Goal: Task Accomplishment & Management: Complete application form

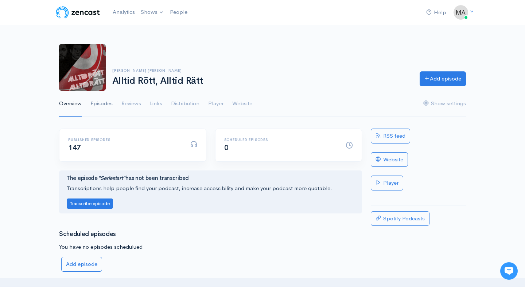
click at [112, 108] on link "Episodes" at bounding box center [101, 104] width 22 height 26
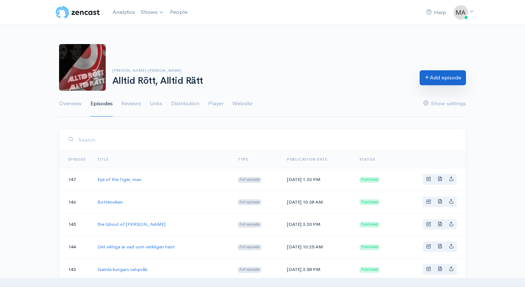
click at [434, 81] on link "Add episode" at bounding box center [442, 77] width 46 height 15
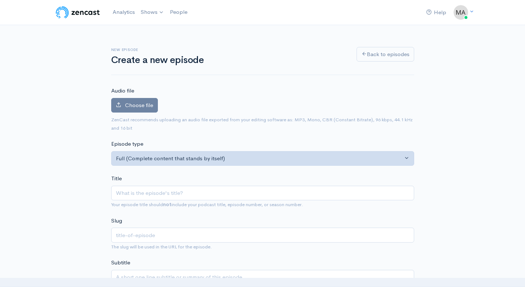
type input "R"
type input "r"
type input "Rö"
type input "ro"
type input "Röd"
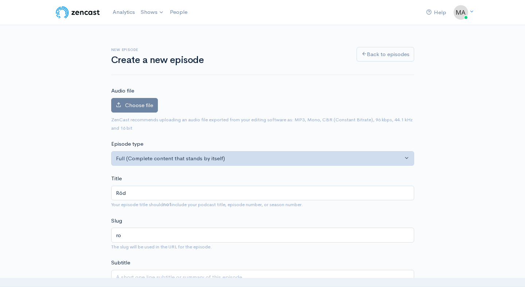
type input "rod"
type input "Rödv"
type input "rodv"
type input "Rödvä"
type input "rodva"
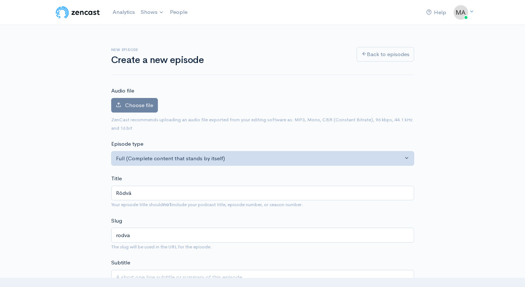
type input "Rödväs"
type input "rodvas"
type input "Rödväst"
type input "rodvast"
type input "Rödväst i"
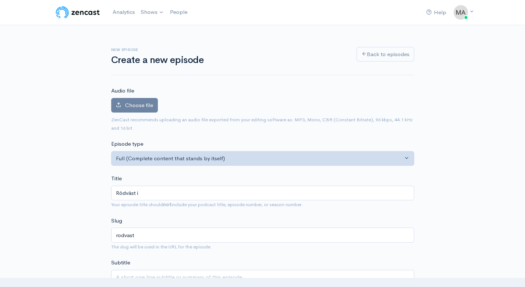
type input "rodvast-i"
type input "Rödväst i e"
type input "rodvast-i-e"
type input "Rödväst i exi"
type input "rodvast-i-exi"
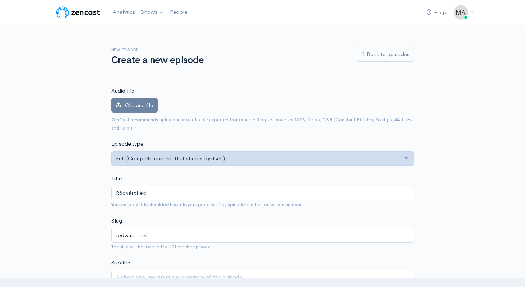
type input "Rödväst i exil"
type input "rodvast-i-exil"
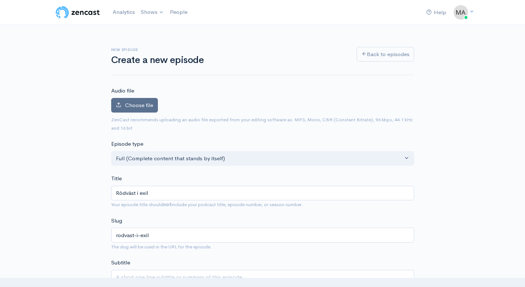
type input "Rödväst i exil"
click at [144, 102] on span "Choose file" at bounding box center [139, 105] width 28 height 7
click at [0, 0] on input "Choose file" at bounding box center [0, 0] width 0 height 0
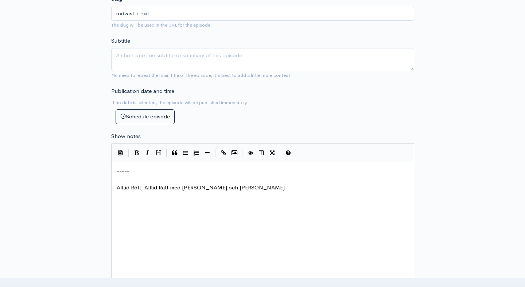
scroll to position [284, 0]
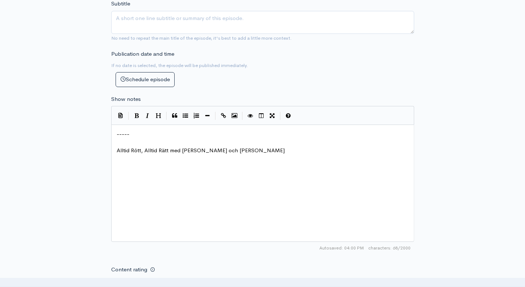
click at [117, 135] on span "-----" at bounding box center [123, 133] width 13 height 7
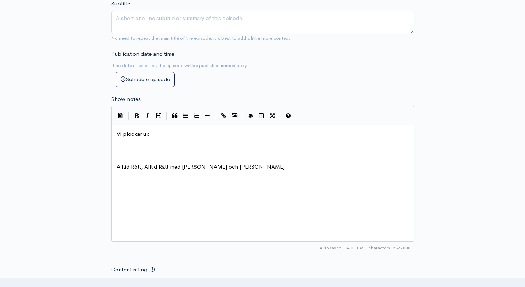
scroll to position [3, 36]
type textarea "Vi plockar upp den gamla favori"
type textarea "t gamla favoritu"
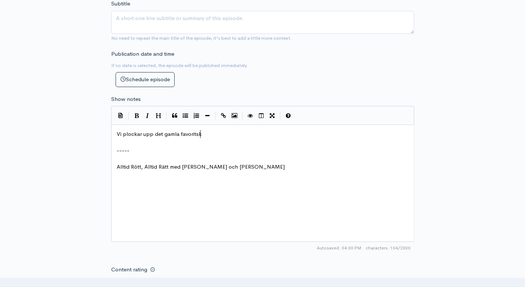
type textarea "ske"
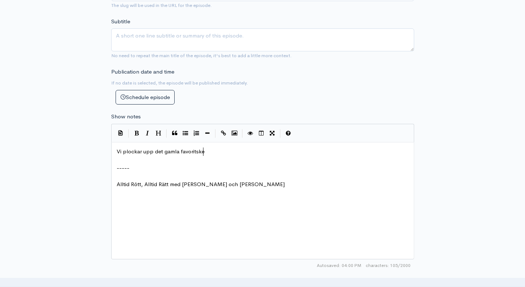
scroll to position [300, 0]
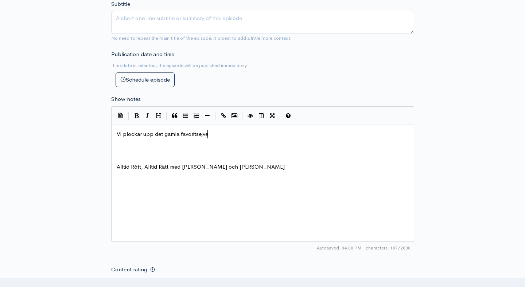
type textarea "ejven"
type textarea "kvensen"
click at [162, 131] on span "Vi plockar upp det gamla favoritsekvensen" at bounding box center [169, 133] width 105 height 7
type textarea "n"
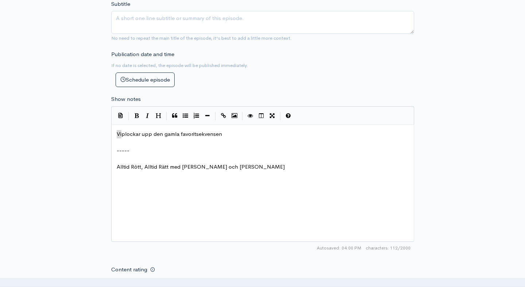
drag, startPoint x: 121, startPoint y: 133, endPoint x: 108, endPoint y: 134, distance: 13.1
type textarea "ARAR"
click at [238, 136] on pre "ARAR plockar upp den gamla favoritsekvensen" at bounding box center [262, 134] width 295 height 8
type textarea "Rödväst"
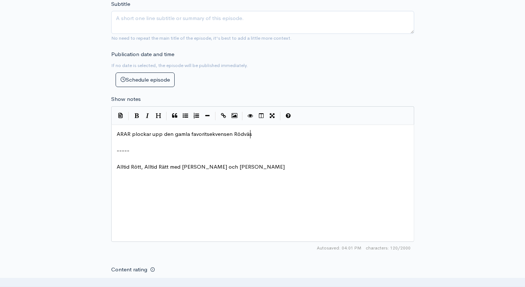
scroll to position [3, 19]
type textarea "Hej"
type textarea "Rödväst i exil och"
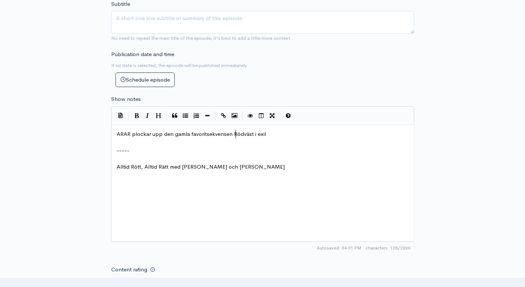
click at [235, 134] on span "ARAR plockar upp den gamla favoritsekvensen Rödväst i exil" at bounding box center [191, 133] width 149 height 7
type textarea "Hej r"
click at [286, 133] on pre "ARAR plockar upp den gamla favoritsekvensen Hej rödväst i exil" at bounding box center [262, 134] width 295 height 8
type textarea "!"
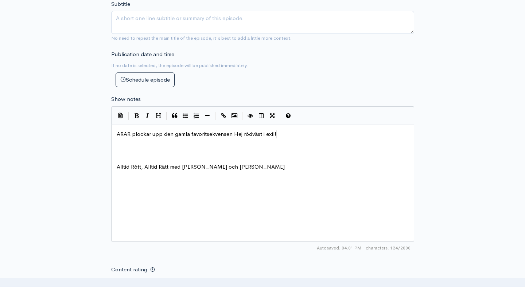
scroll to position [3, 3]
type textarea "!"
type textarea "i detta maston"
type textarea "dontavsnitt som också rymmer en held"
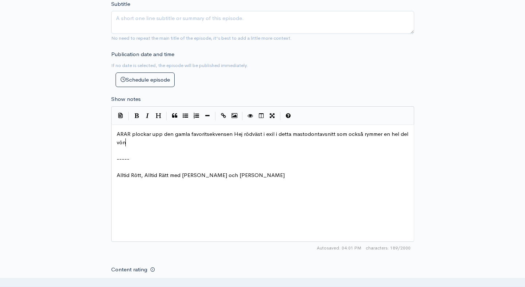
type textarea "del vöna"
type textarea "ändande och d"
type textarea "vira"
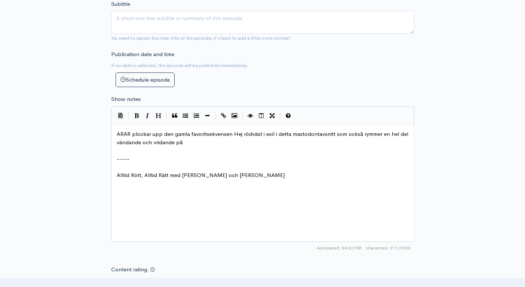
type textarea "ridande på tar"
type textarea "ransferstr"
type textarea "rteroie"
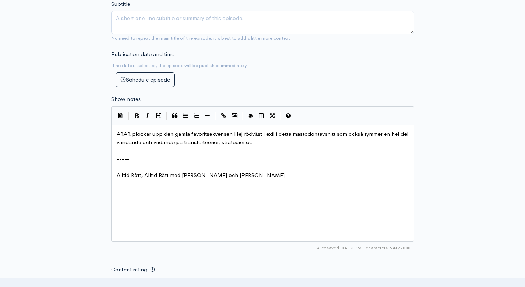
type textarea "orier, strategier och"
type textarea "transferstrategier"
click at [221, 143] on span "ARAR plockar upp den gamla favoritsekvensen Hej rödväst i exil i detta mastodon…" at bounding box center [263, 137] width 293 height 15
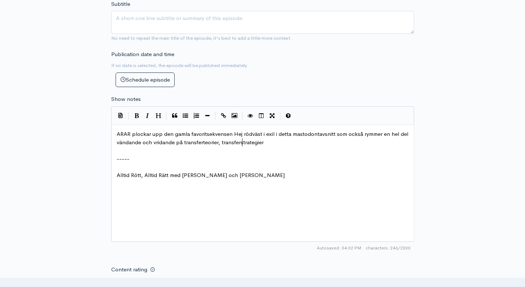
click at [242, 144] on span "ARAR plockar upp den gamla favoritsekvensen Hej rödväst i exil i detta mastodon…" at bounding box center [263, 137] width 293 height 15
type textarea "transferstrategier"
type textarea "på"
click at [202, 142] on span "ARAR plockar upp den gamla favoritsekvensen Hej rödväst i exil i detta mastodon…" at bounding box center [263, 137] width 293 height 15
type textarea "transferteorier"
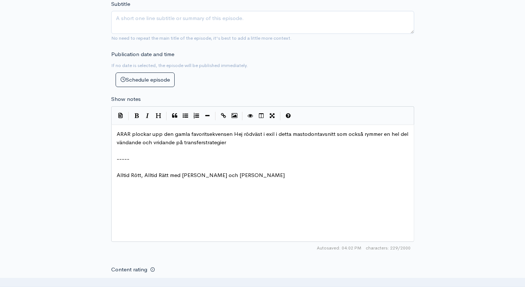
click at [235, 143] on pre "ARAR plockar upp den gamla favoritsekvensen Hej rödväst i exil i detta mastodon…" at bounding box center [262, 138] width 295 height 16
type textarea "."
type textarea "det mesta!"
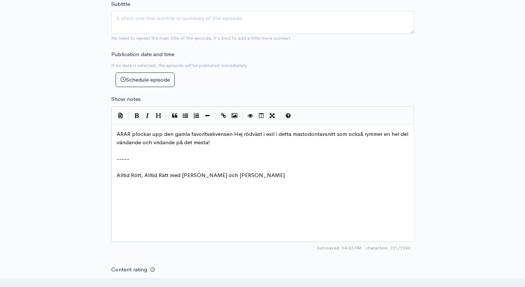
click at [118, 132] on span "ARAR plockar upp den gamla favoritsekvensen Hej rödväst i exil i detta mastodon…" at bounding box center [263, 137] width 293 height 15
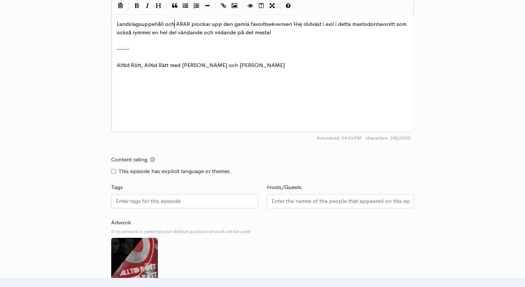
scroll to position [413, 0]
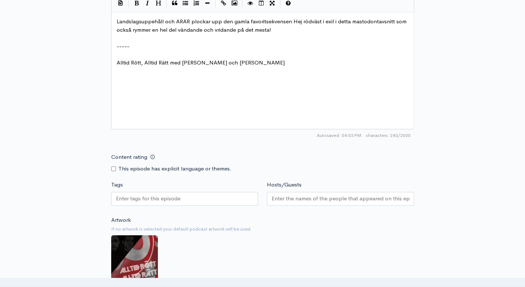
type textarea "Landslagsuppehåll och"
click at [208, 201] on div at bounding box center [184, 199] width 147 height 14
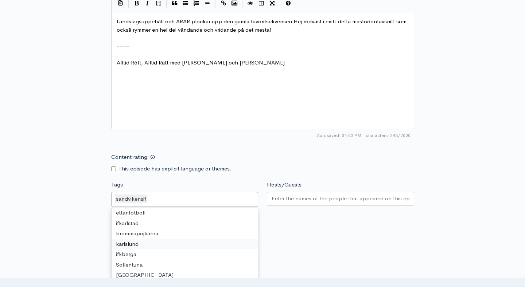
scroll to position [0, 0]
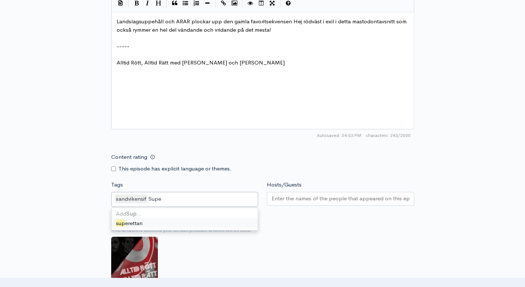
type input "Super"
click at [281, 30] on pre "Landslagsuppehåll och ARAR plockar upp den gamla favoritsekvensen Hej rödväst i…" at bounding box center [262, 25] width 295 height 16
type textarea ", ted"
type textarea "x IF [PERSON_NAME]"
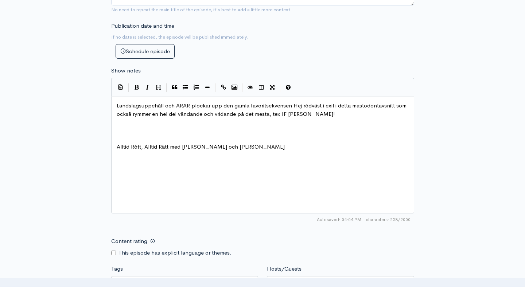
scroll to position [326, 0]
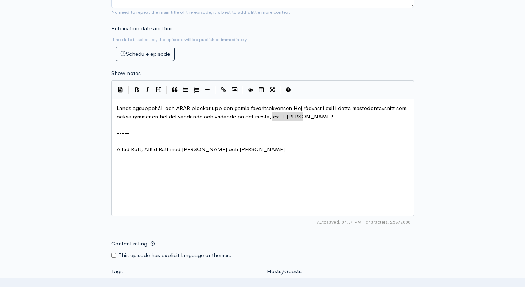
drag, startPoint x: 304, startPoint y: 118, endPoint x: 271, endPoint y: 117, distance: 33.2
type textarea "eller vad sög"
type textarea "ägs om detta?"
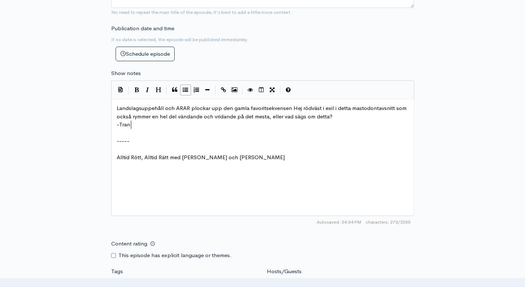
scroll to position [3, 16]
type textarea "- Trans"
type textarea "[PERSON_NAME] har en ny"
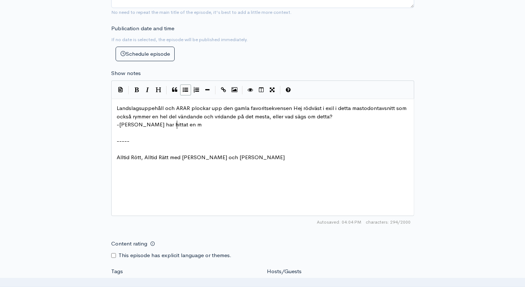
type textarea "hittat en mo"
type textarea "ny modell"
click at [180, 124] on span "[PERSON_NAME] har hittat en ny modell" at bounding box center [170, 124] width 102 height 7
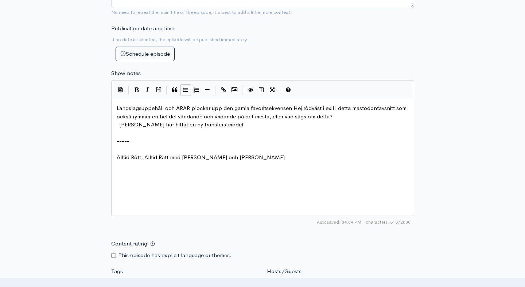
type textarea "transferstr"
type textarea "- IF Sylvias speaker"
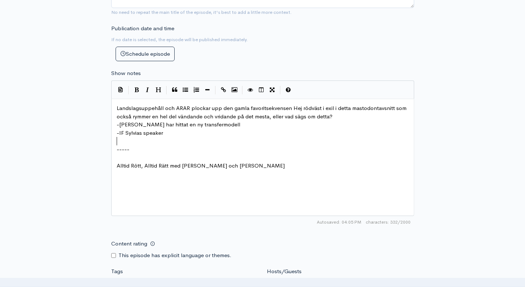
click at [217, 129] on pre "- IF Sylvias speaker" at bounding box center [262, 133] width 295 height 8
click at [187, 130] on pre "- IF Sylvias speaker" at bounding box center [262, 133] width 295 height 8
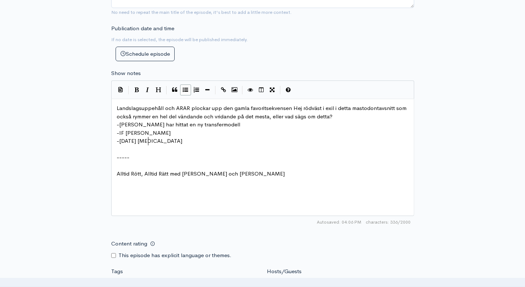
type textarea "- [DATE][PERSON_NAME]"
type textarea "Snabbe Abbe"
click at [153, 133] on pre "- IF [PERSON_NAME]" at bounding box center [262, 133] width 295 height 8
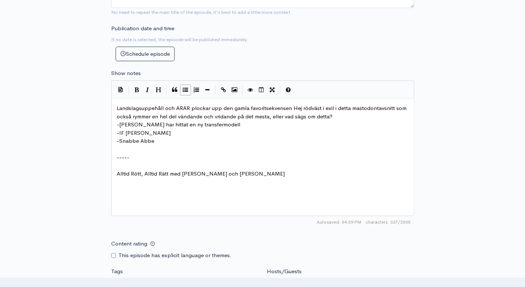
click at [327, 117] on span "Landslagsuppehåll och ARAR plockar upp den gamla favoritsekvensen Hej rödväst i…" at bounding box center [262, 112] width 291 height 15
type textarea "axplock"
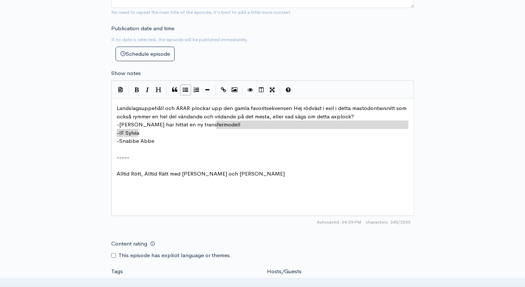
type textarea "-"
type textarea "- [PERSON_NAME] har hittat en ny transfermodell"
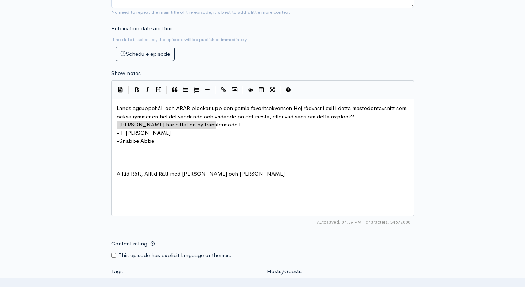
drag, startPoint x: 219, startPoint y: 129, endPoint x: 113, endPoint y: 128, distance: 106.1
click at [176, 141] on pre "- Snabbe Abbe" at bounding box center [262, 141] width 295 height 8
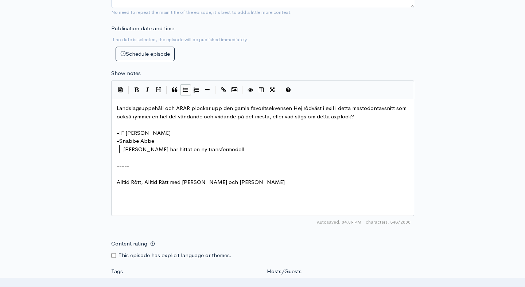
click at [119, 151] on span "-" at bounding box center [118, 149] width 3 height 7
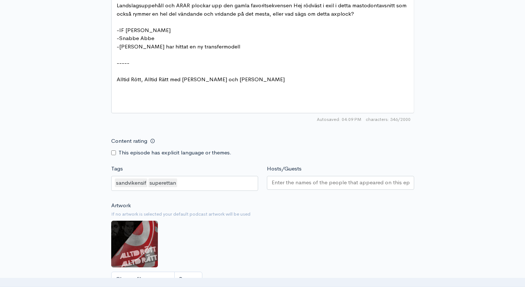
scroll to position [428, 0]
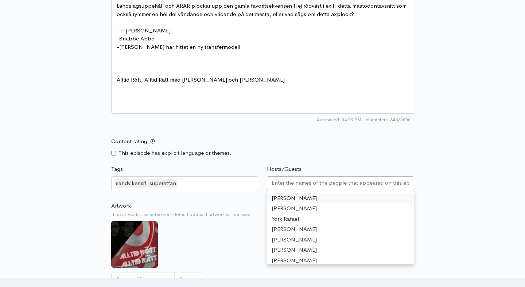
click at [335, 182] on input "Hosts/Guests" at bounding box center [340, 183] width 138 height 8
click at [316, 193] on div "[PERSON_NAME] York [PERSON_NAME] [PERSON_NAME] [PERSON_NAME] [PERSON_NAME] [PER…" at bounding box center [340, 228] width 146 height 73
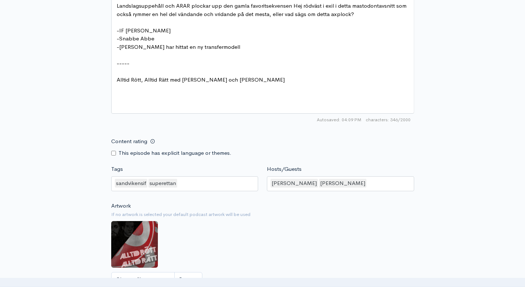
click at [385, 146] on div "Content rating This episode has explicit language or themes." at bounding box center [263, 145] width 312 height 23
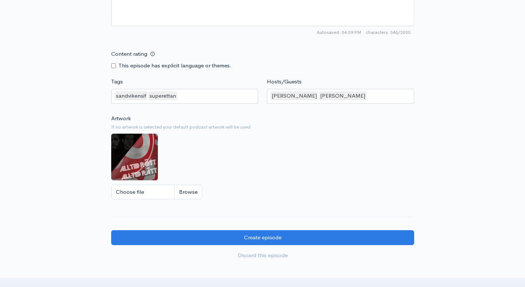
scroll to position [595, 0]
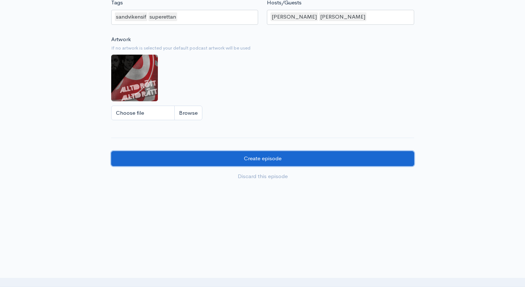
click at [304, 164] on input "Create episode" at bounding box center [262, 158] width 303 height 15
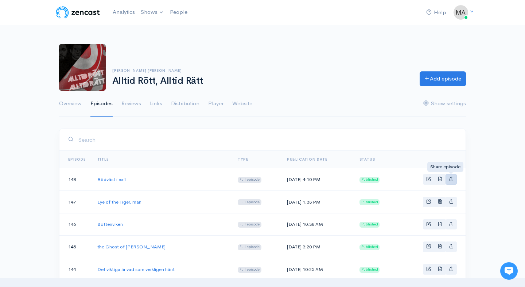
click at [452, 179] on icon "Basic example" at bounding box center [451, 178] width 5 height 5
type input "[URL][DOMAIN_NAME]"
type input "<iframe src='[URL][DOMAIN_NAME]' width='100%' height='190' frameborder='0' scro…"
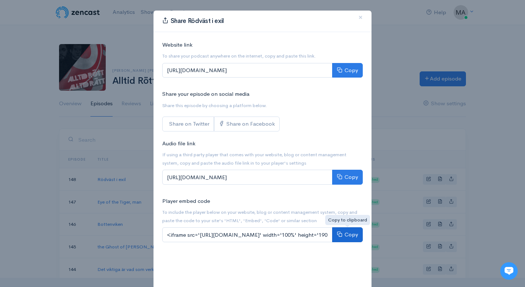
scroll to position [4, 0]
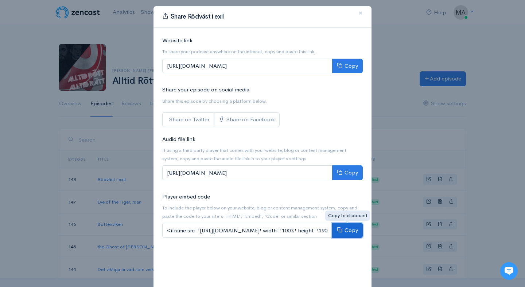
click at [343, 230] on button "Copy" at bounding box center [347, 230] width 31 height 15
click at [359, 15] on span "×" at bounding box center [360, 13] width 4 height 11
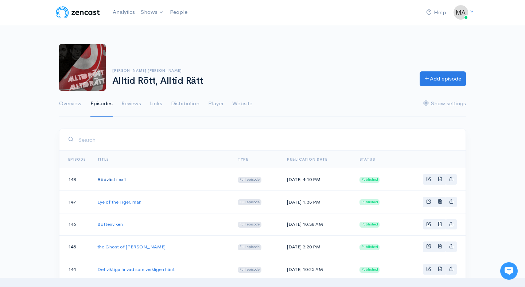
click at [114, 178] on link "Rödväst i exil" at bounding box center [111, 179] width 28 height 6
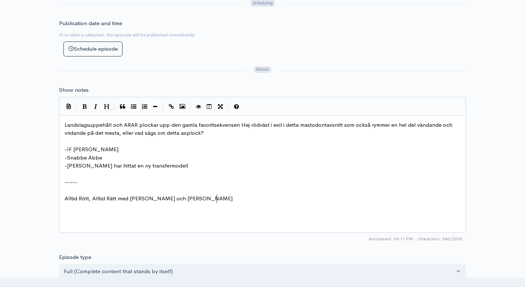
scroll to position [3, 0]
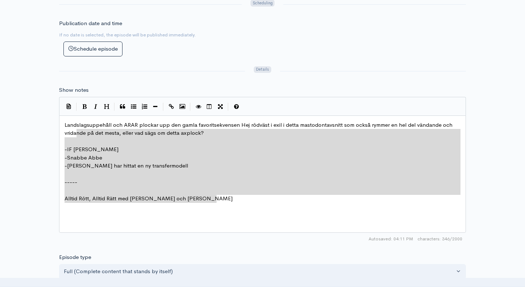
type textarea "Landslagsuppehåll och ARAR plockar upp den gamla favoritsekvensen Hej rödväst i…"
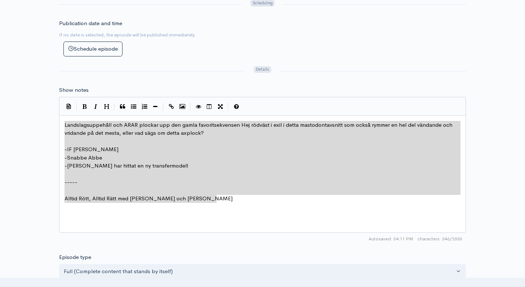
drag, startPoint x: 223, startPoint y: 201, endPoint x: 60, endPoint y: 120, distance: 181.4
